Goal: Transaction & Acquisition: Book appointment/travel/reservation

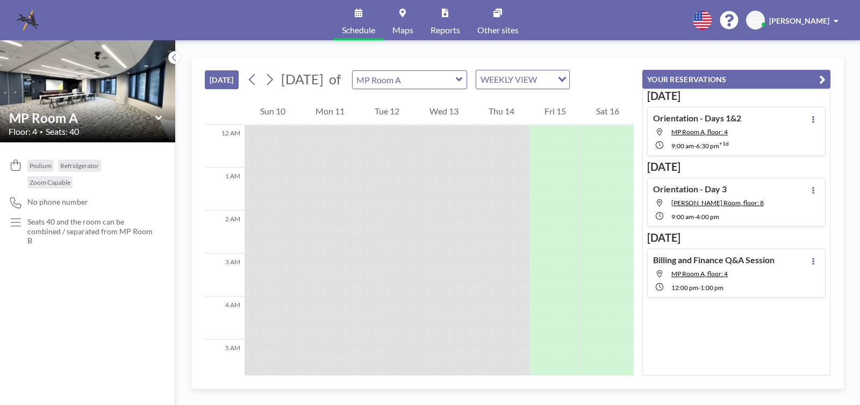
scroll to position [516, 0]
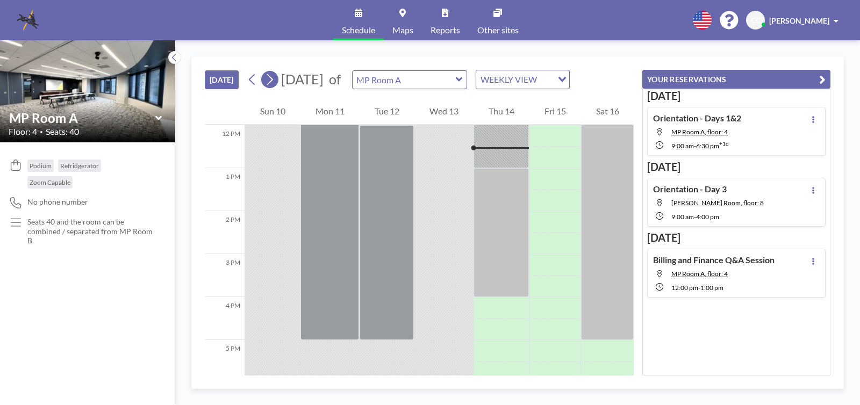
click at [274, 76] on icon at bounding box center [270, 80] width 10 height 16
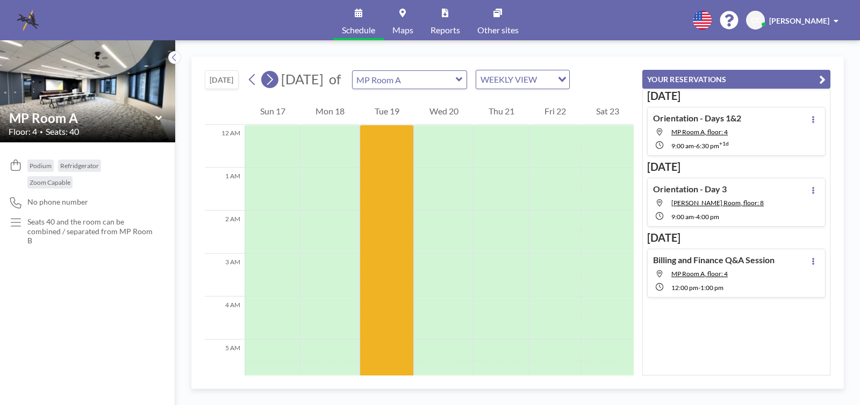
scroll to position [323, 0]
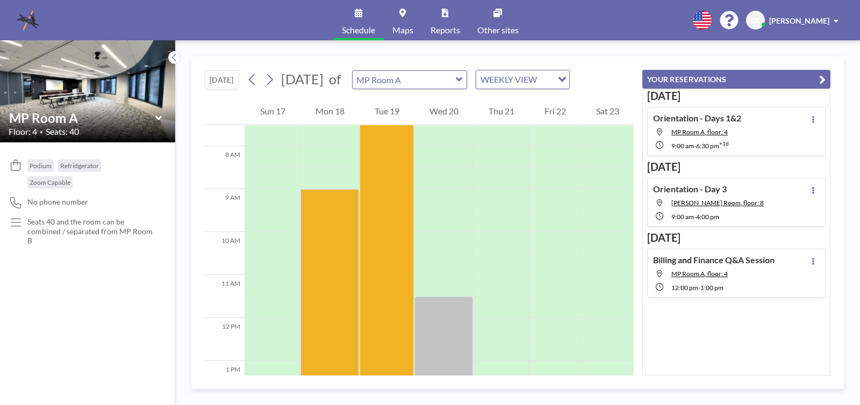
click at [468, 77] on div "MP Room A" at bounding box center [410, 79] width 116 height 19
click at [463, 78] on icon at bounding box center [459, 79] width 7 height 11
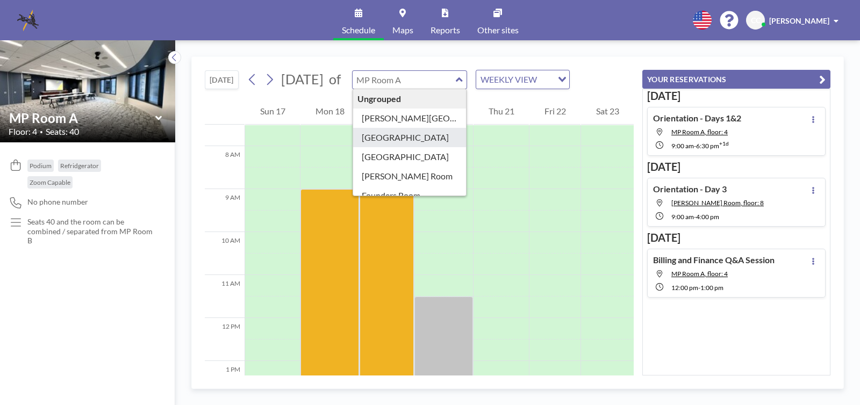
scroll to position [190, 0]
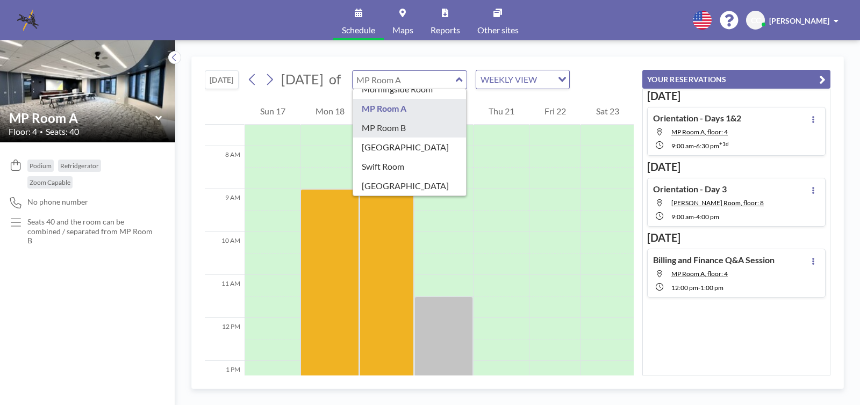
type input "MP Room B"
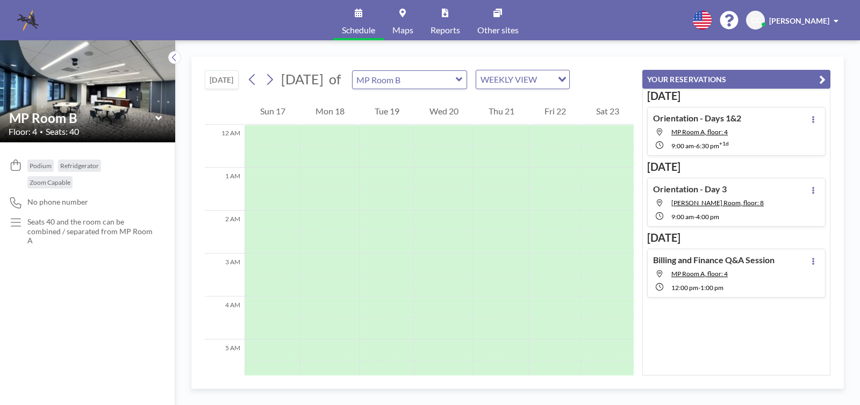
scroll to position [323, 0]
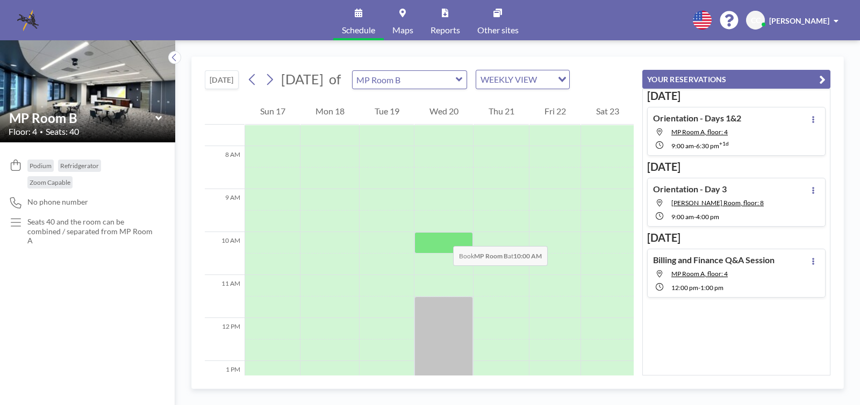
click at [442, 236] on div at bounding box center [444, 243] width 59 height 22
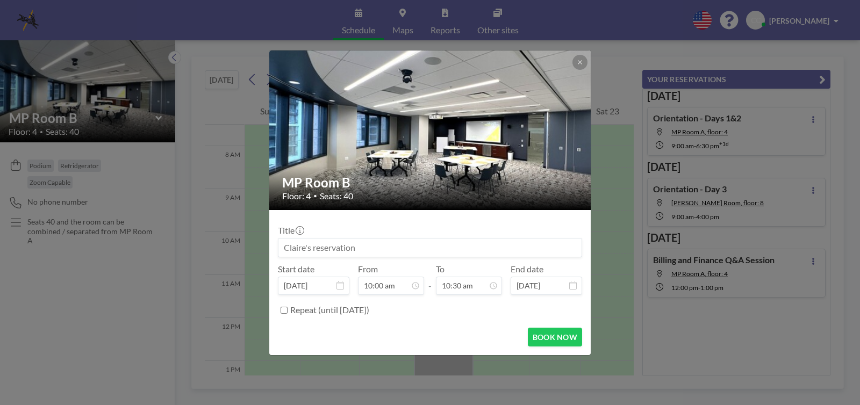
click at [416, 244] on input at bounding box center [430, 248] width 303 height 18
type input "New Hire Headshots"
click at [340, 289] on icon at bounding box center [341, 285] width 8 height 9
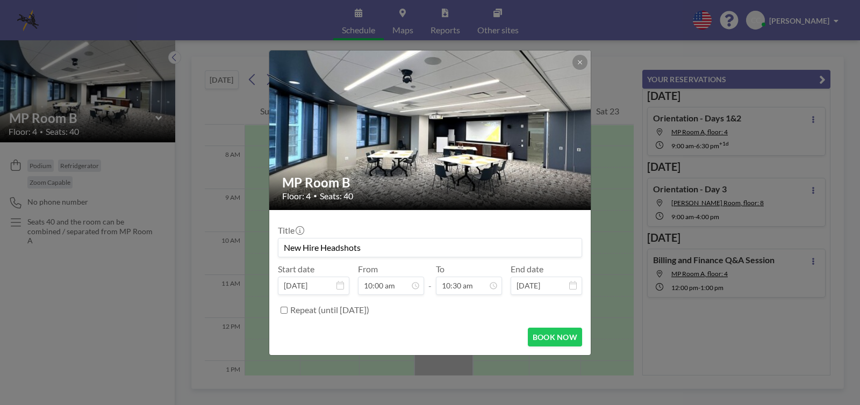
click at [339, 285] on icon at bounding box center [341, 285] width 8 height 9
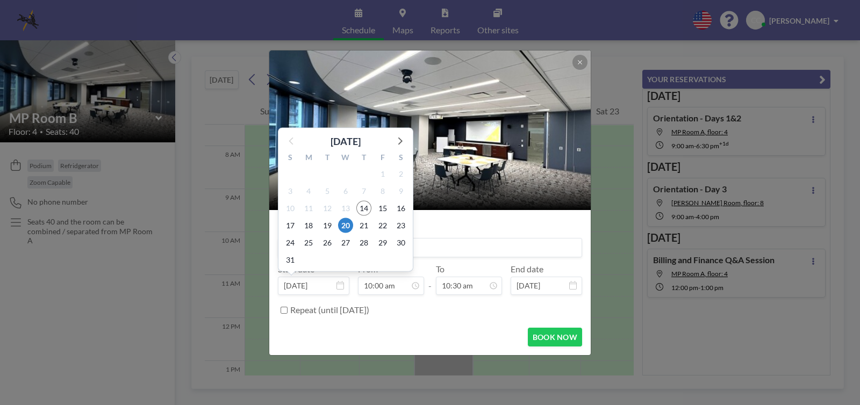
click at [309, 281] on input "[DATE]" at bounding box center [314, 286] width 72 height 18
click at [328, 226] on span "19" at bounding box center [327, 225] width 15 height 15
type input "[DATE]"
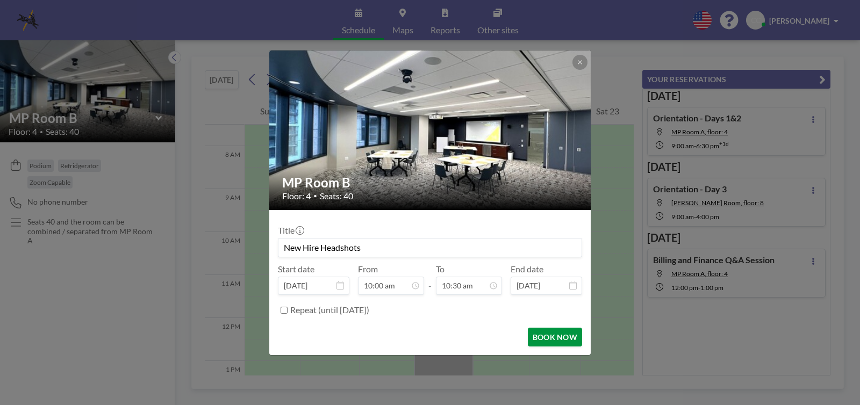
scroll to position [401, 0]
click at [545, 332] on button "BOOK NOW" at bounding box center [555, 337] width 54 height 19
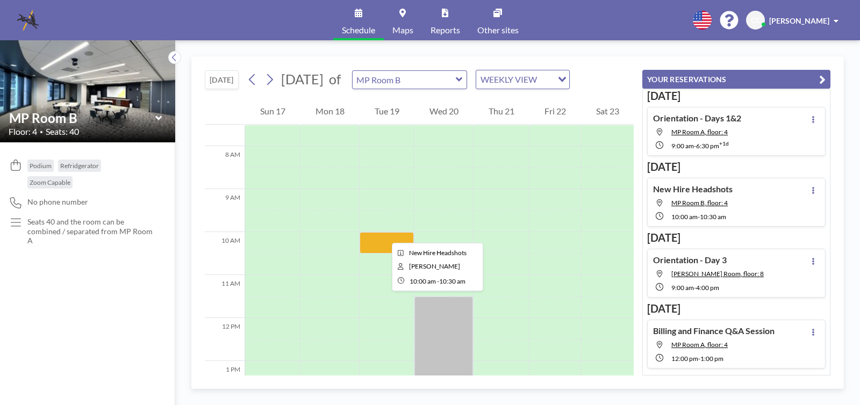
click at [383, 233] on div at bounding box center [387, 243] width 54 height 22
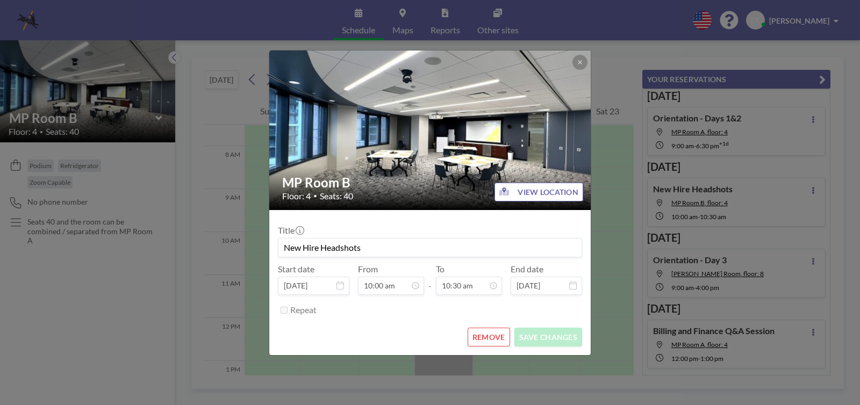
click at [383, 233] on div "Title New Hire Headshots" at bounding box center [430, 241] width 304 height 32
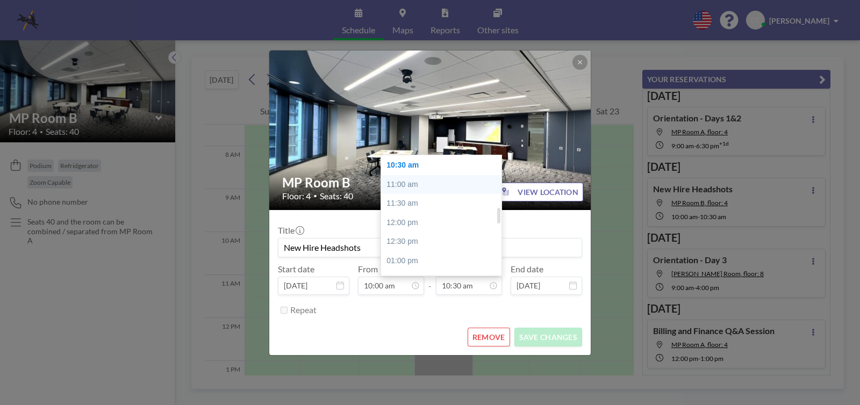
click at [419, 188] on div "11:00 am" at bounding box center [444, 184] width 127 height 19
type input "11:00 am"
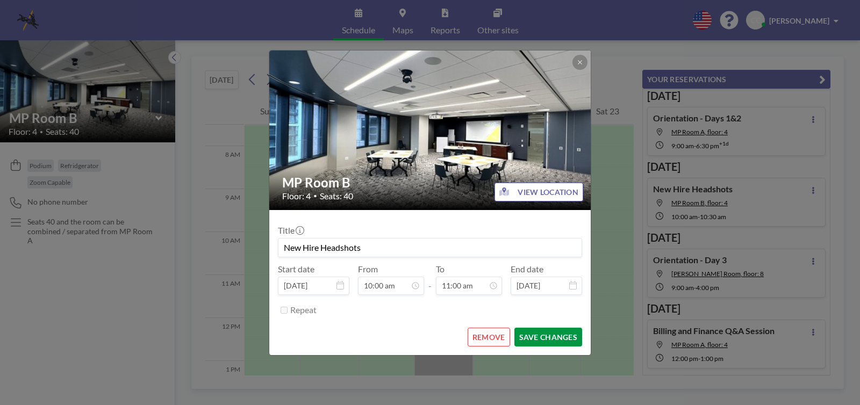
click at [559, 344] on button "SAVE CHANGES" at bounding box center [549, 337] width 68 height 19
